Goal: Task Accomplishment & Management: Complete application form

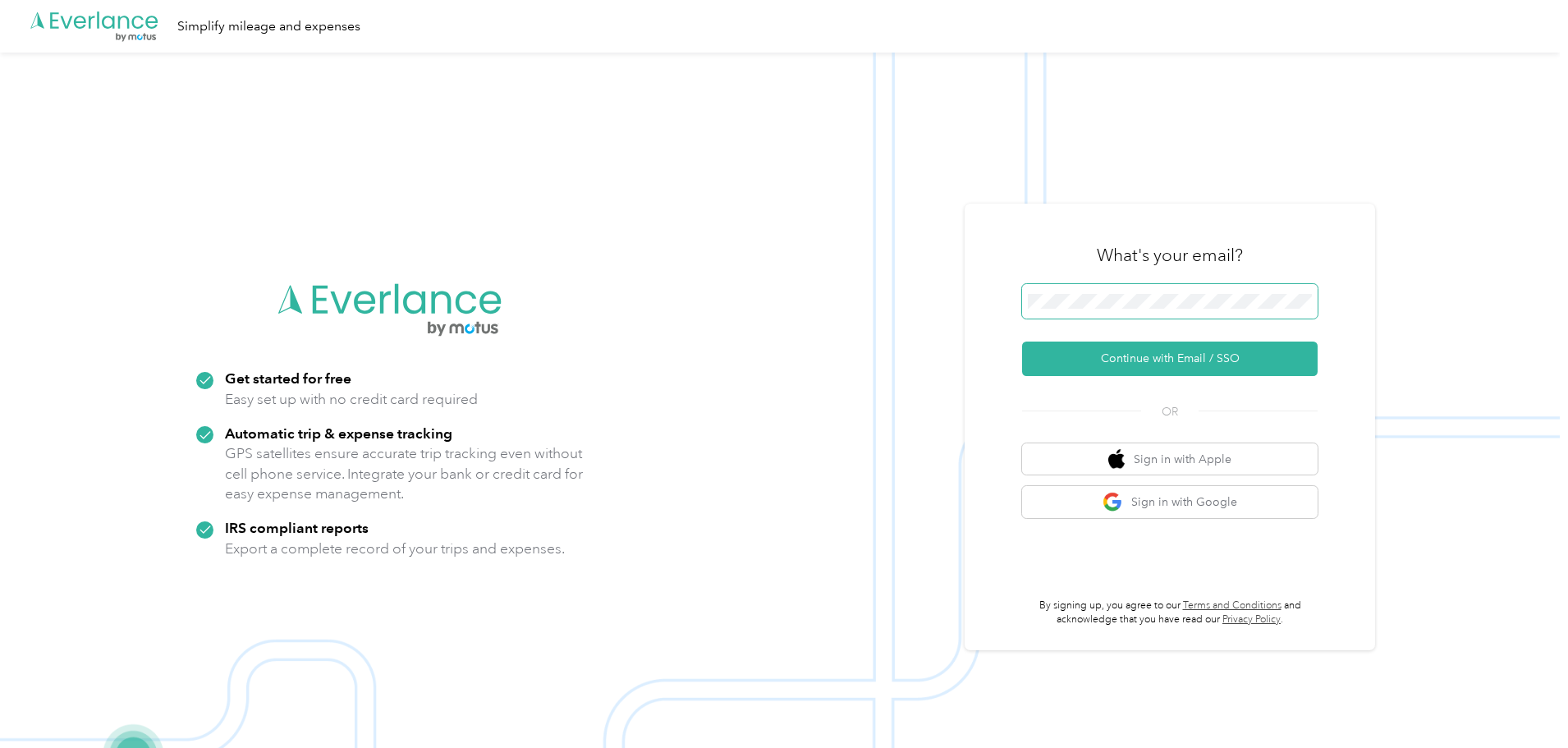
click at [1157, 311] on span at bounding box center [1170, 301] width 295 height 34
click at [1121, 347] on button "Continue with Email / SSO" at bounding box center [1170, 358] width 295 height 34
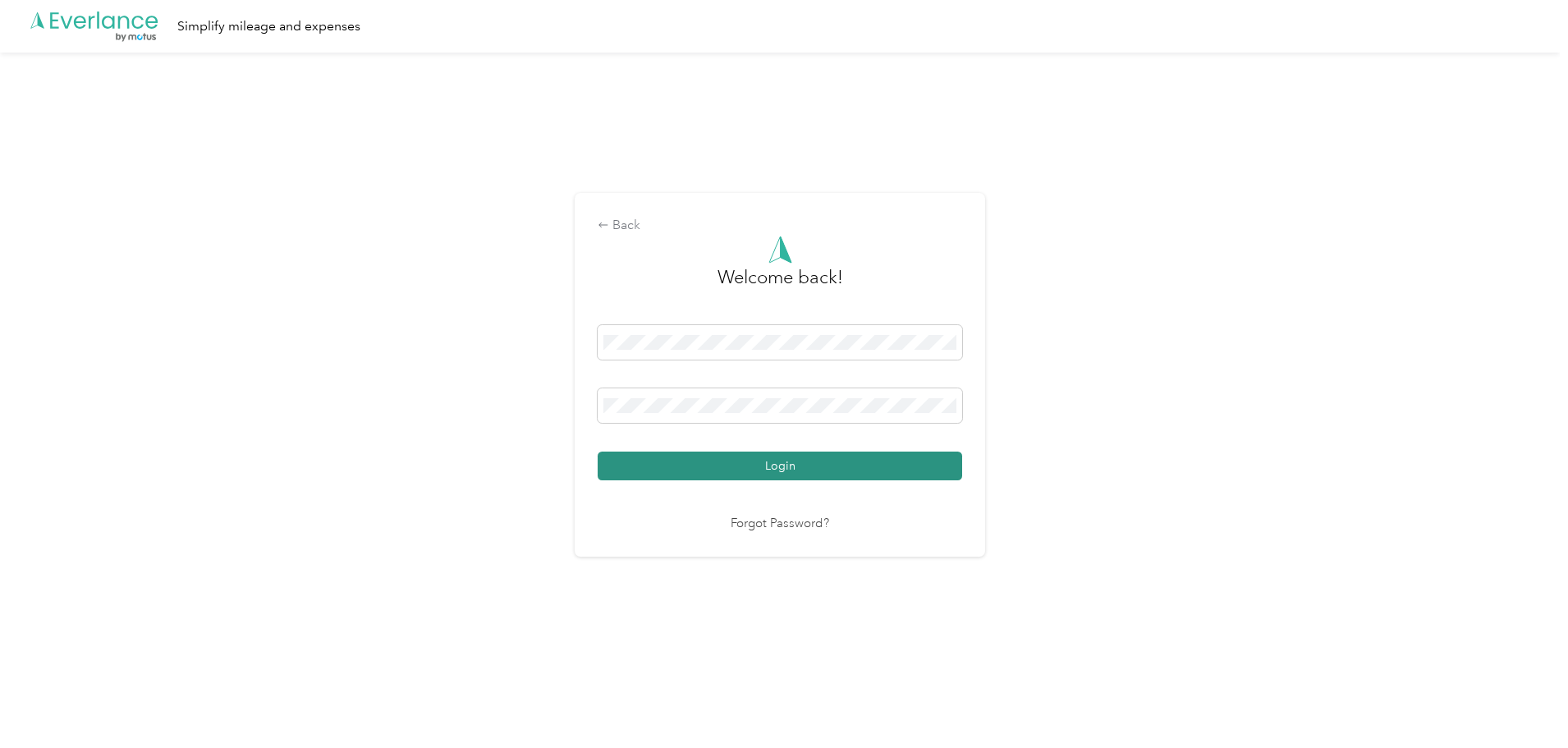
click at [920, 465] on button "Login" at bounding box center [779, 466] width 365 height 28
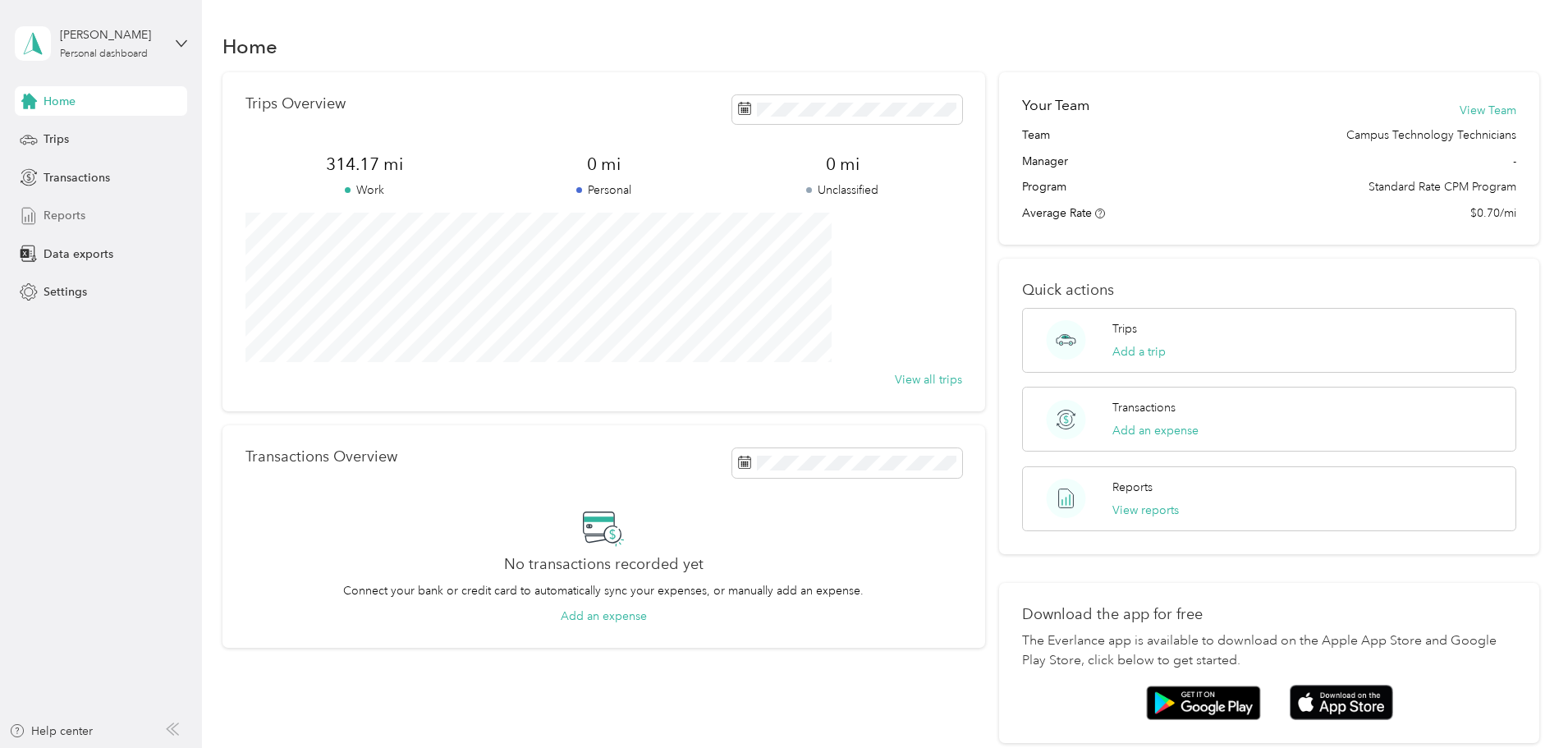
click at [55, 209] on span "Reports" at bounding box center [64, 215] width 42 height 18
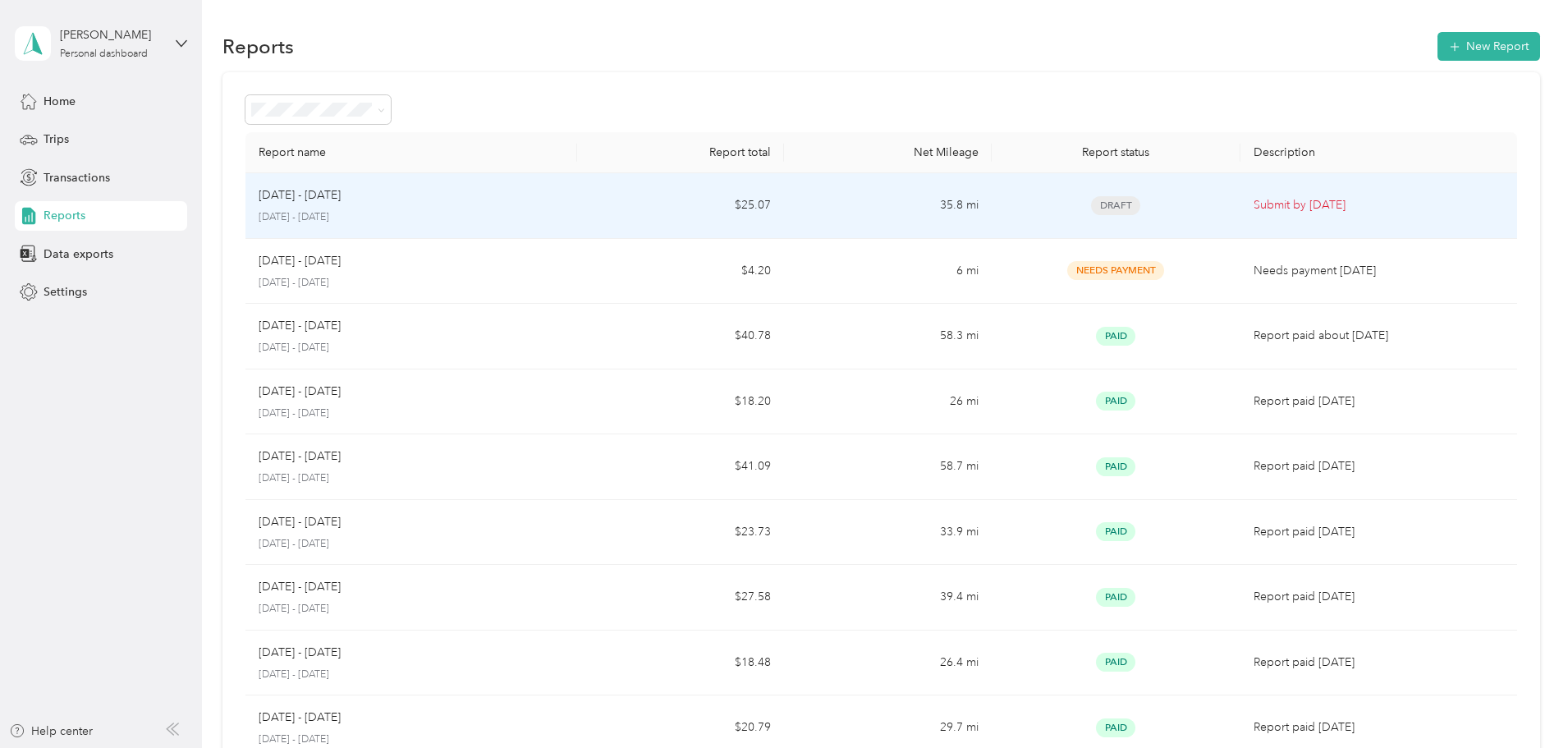
click at [930, 185] on td "35.8 mi" at bounding box center [888, 206] width 207 height 66
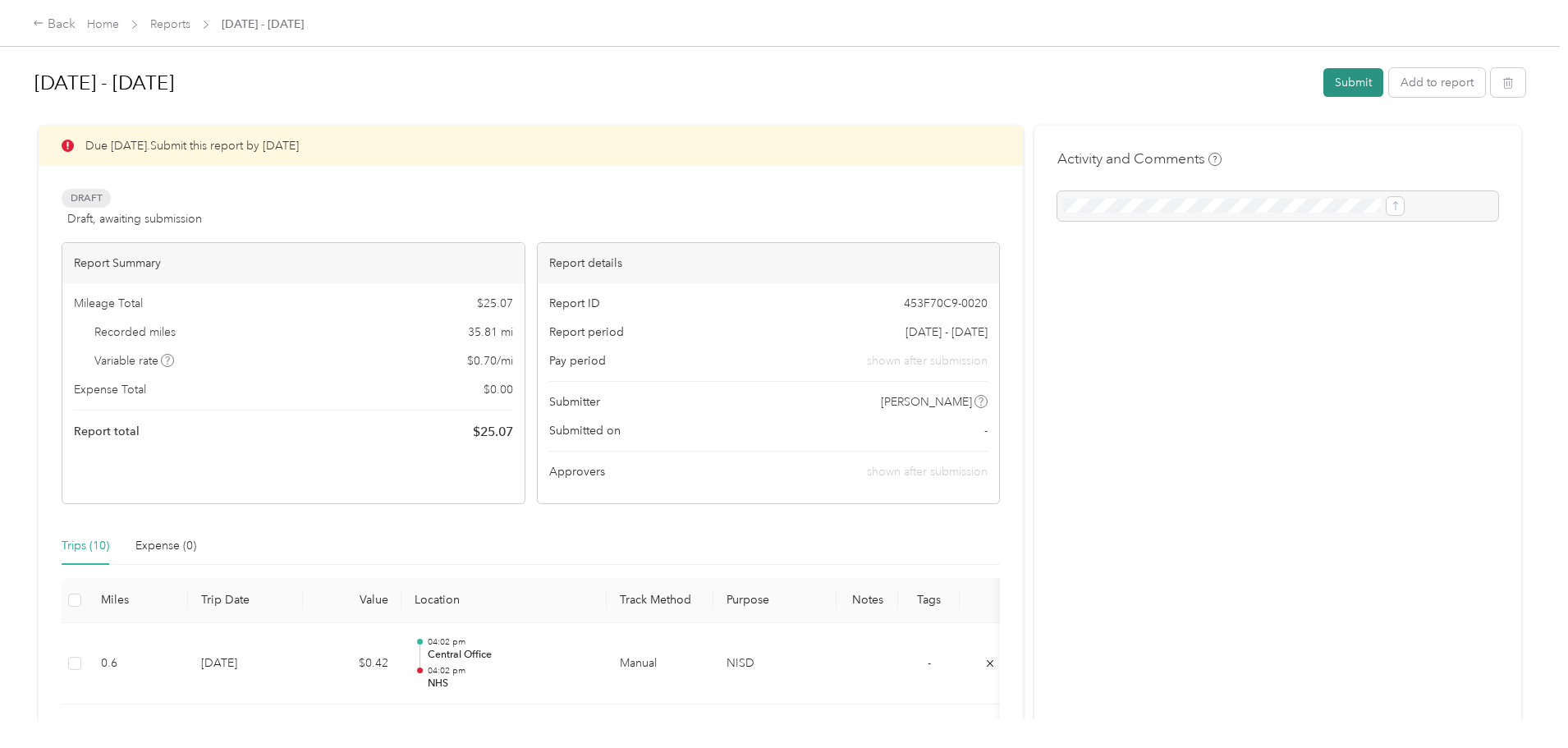
click at [1323, 82] on button "Submit" at bounding box center [1354, 83] width 60 height 28
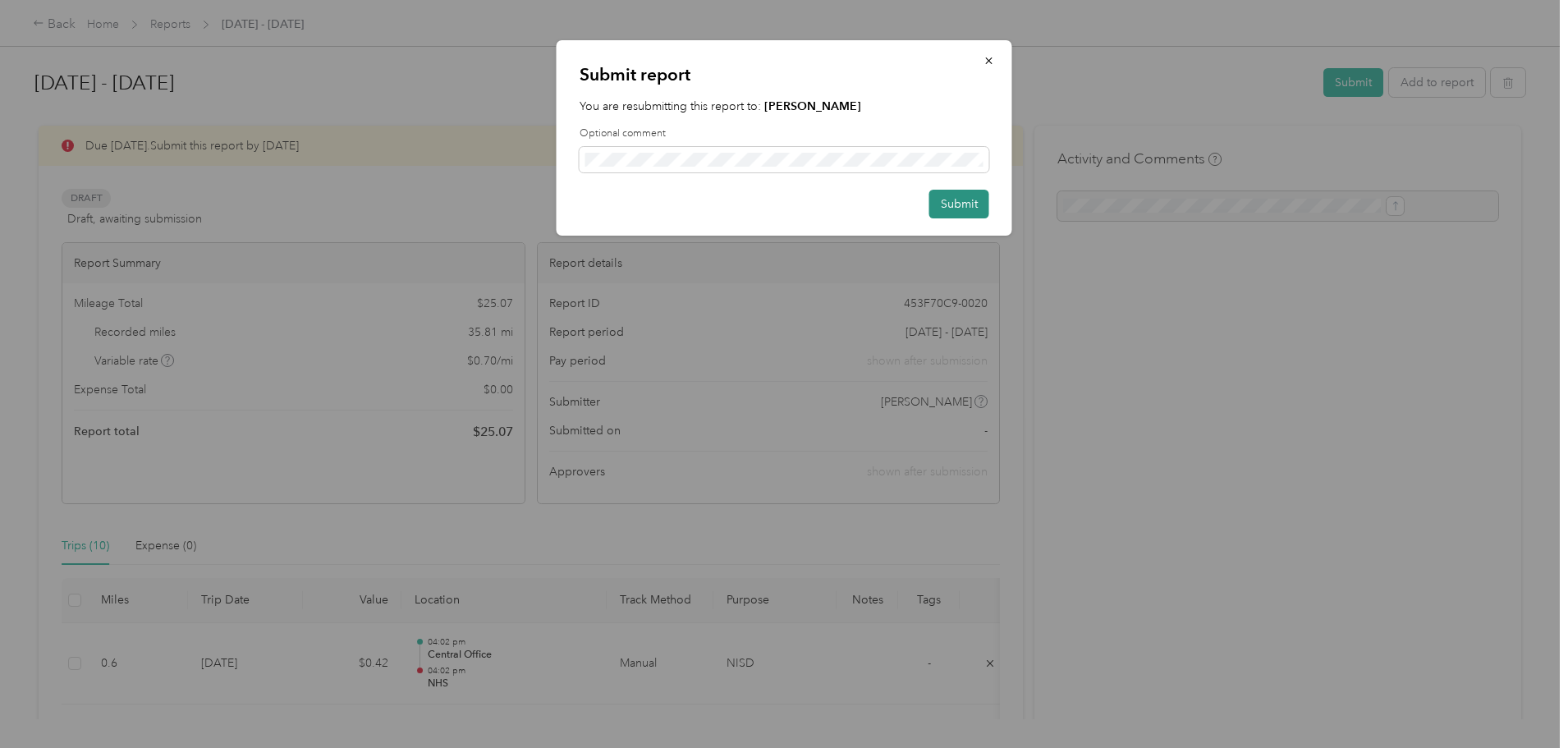
click at [953, 196] on button "Submit" at bounding box center [960, 204] width 60 height 28
